Goal: Information Seeking & Learning: Learn about a topic

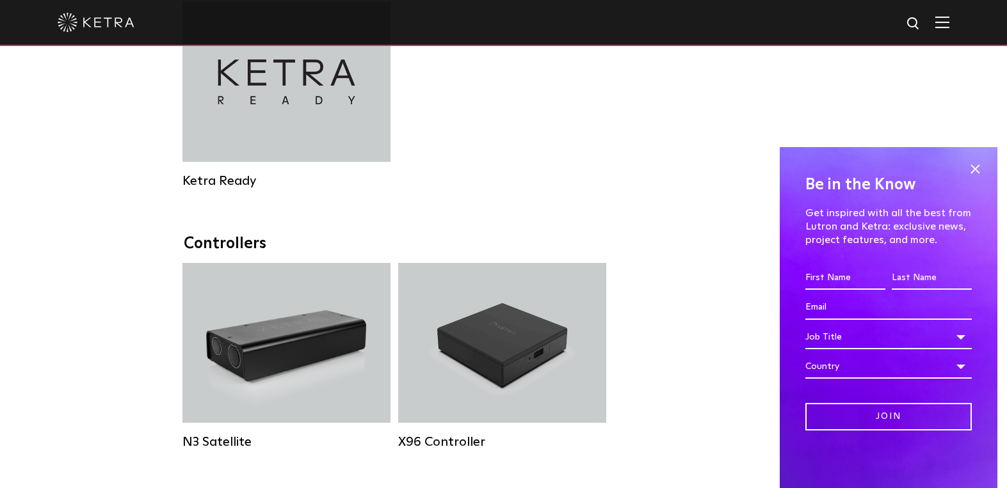
scroll to position [1175, 0]
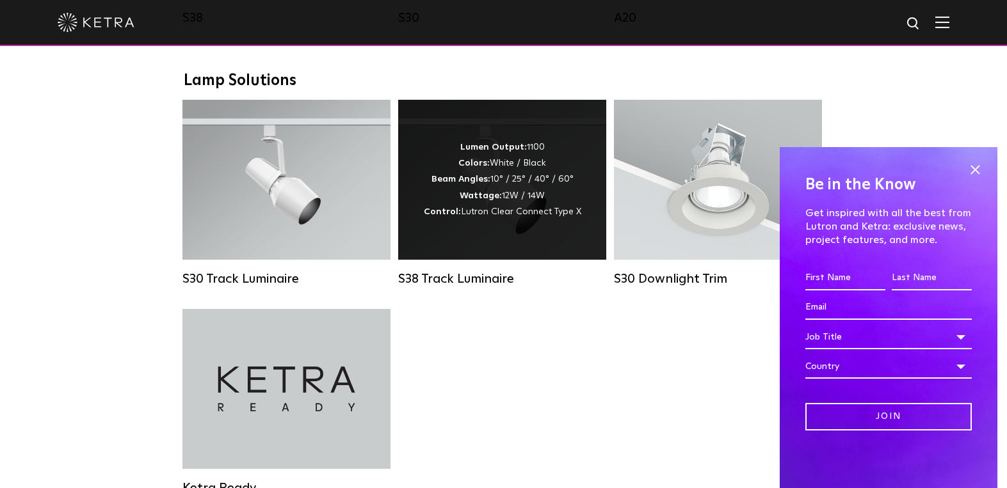
click at [500, 235] on div "Lumen Output: 1100 Colors: White / Black Beam Angles: 10° / 25° / 40° / 60° Wat…" at bounding box center [502, 180] width 208 height 160
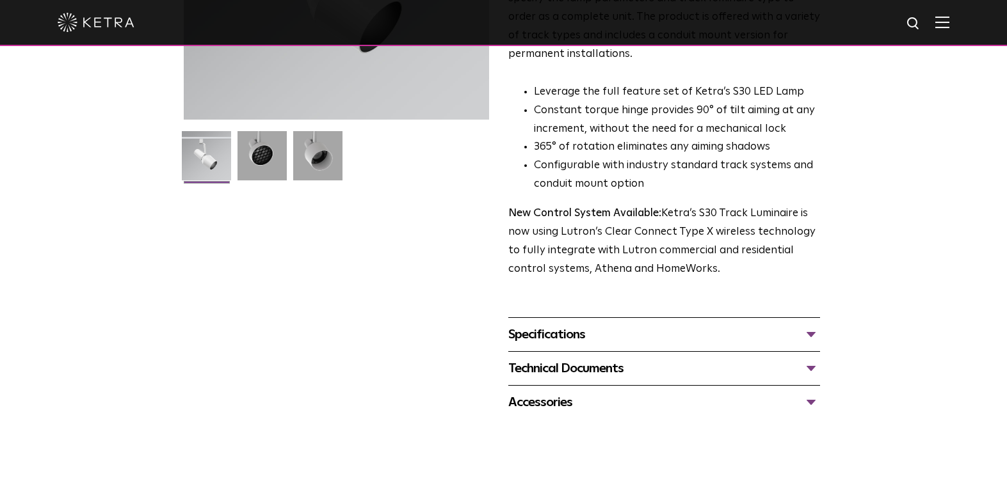
scroll to position [350, 0]
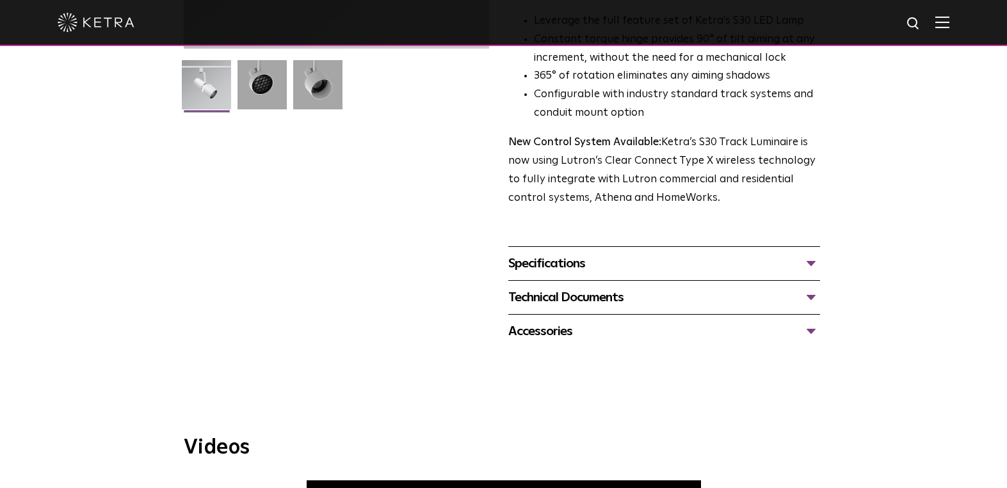
click at [808, 253] on div "Specifications" at bounding box center [664, 263] width 312 height 20
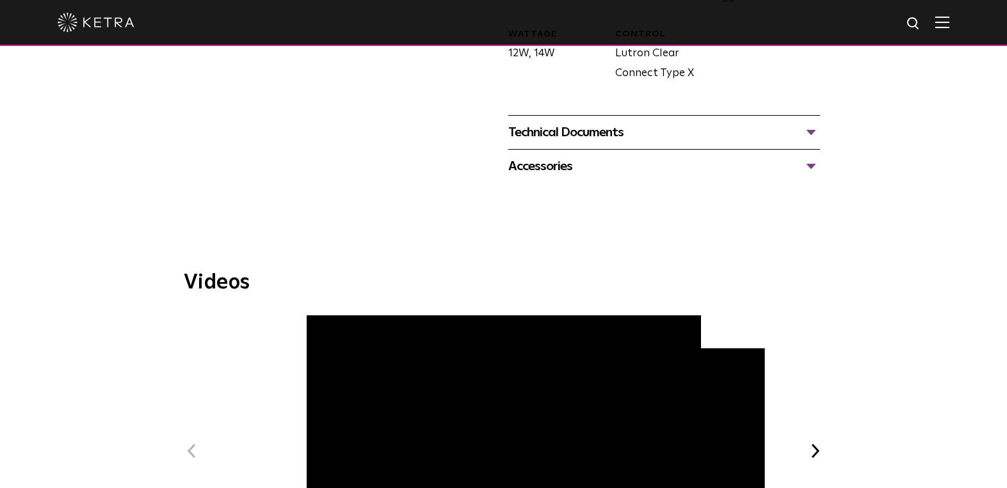
scroll to position [605, 0]
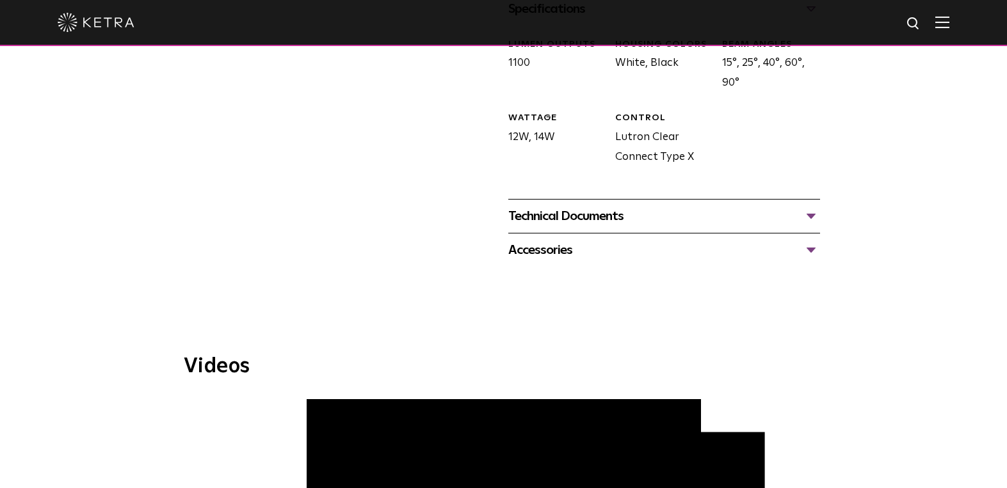
click at [805, 240] on div "Accessories" at bounding box center [664, 250] width 312 height 20
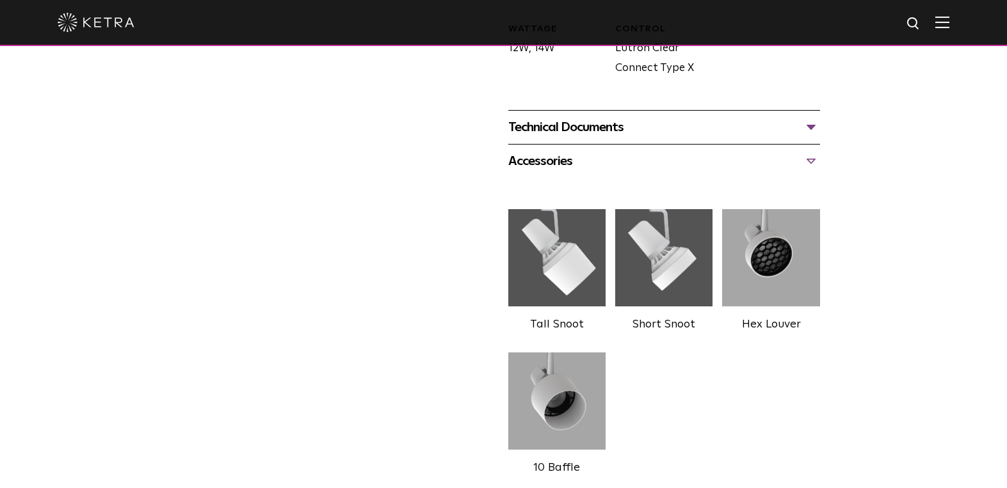
scroll to position [535, 0]
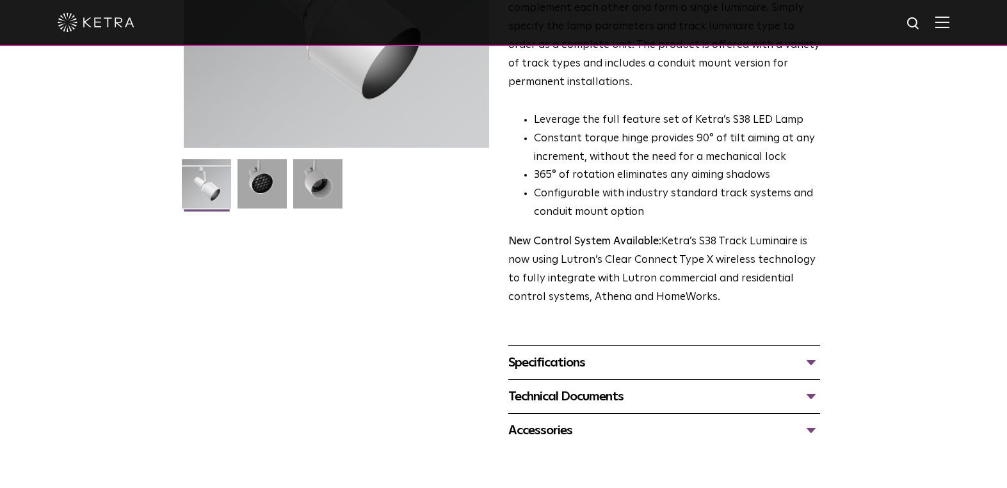
scroll to position [467, 0]
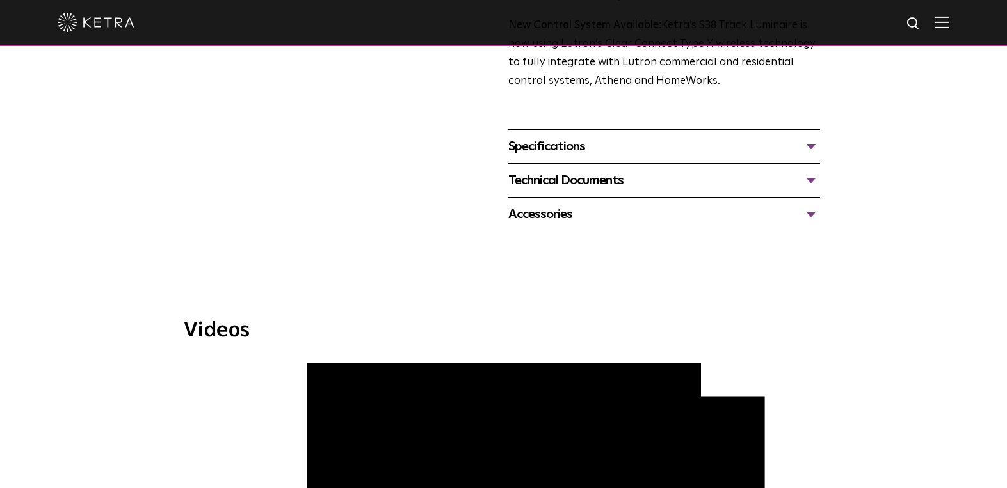
click at [808, 204] on div "Accessories" at bounding box center [664, 214] width 312 height 20
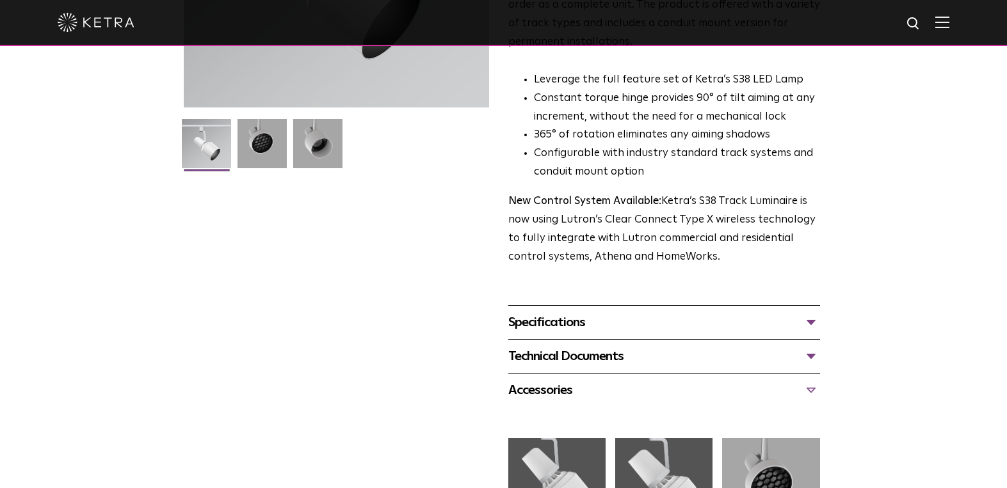
scroll to position [300, 0]
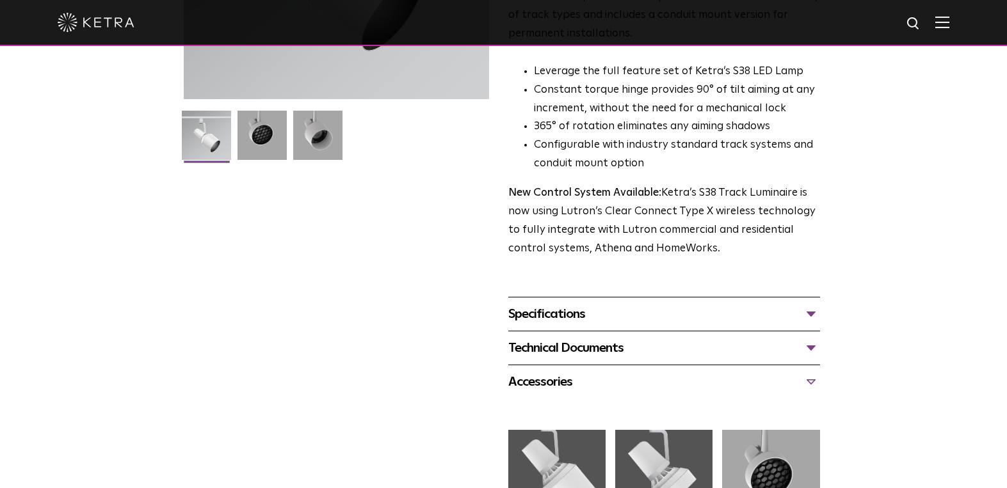
click at [803, 304] on div "Specifications" at bounding box center [664, 314] width 312 height 20
